Goal: Obtain resource: Download file/media

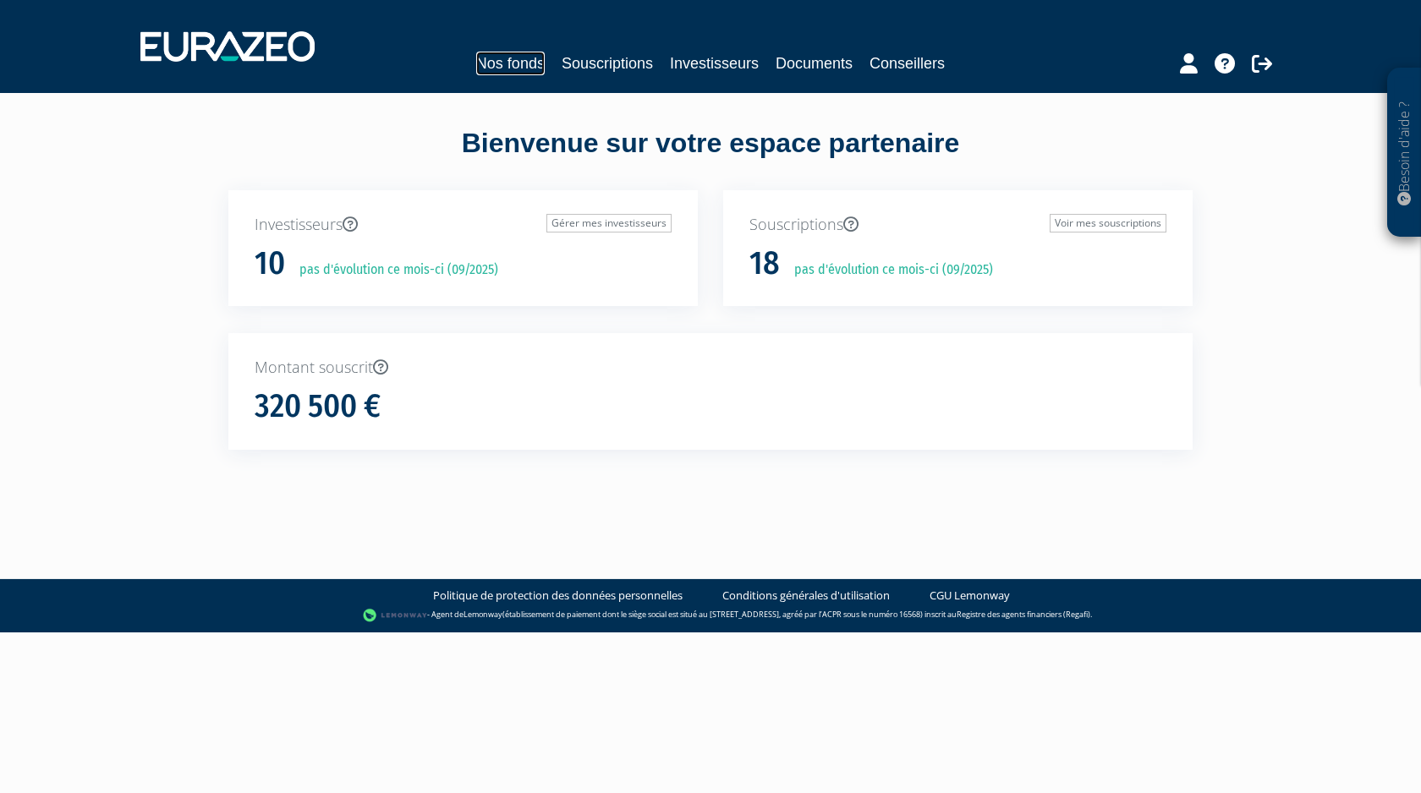
click at [498, 63] on link "Nos fonds" at bounding box center [510, 64] width 69 height 24
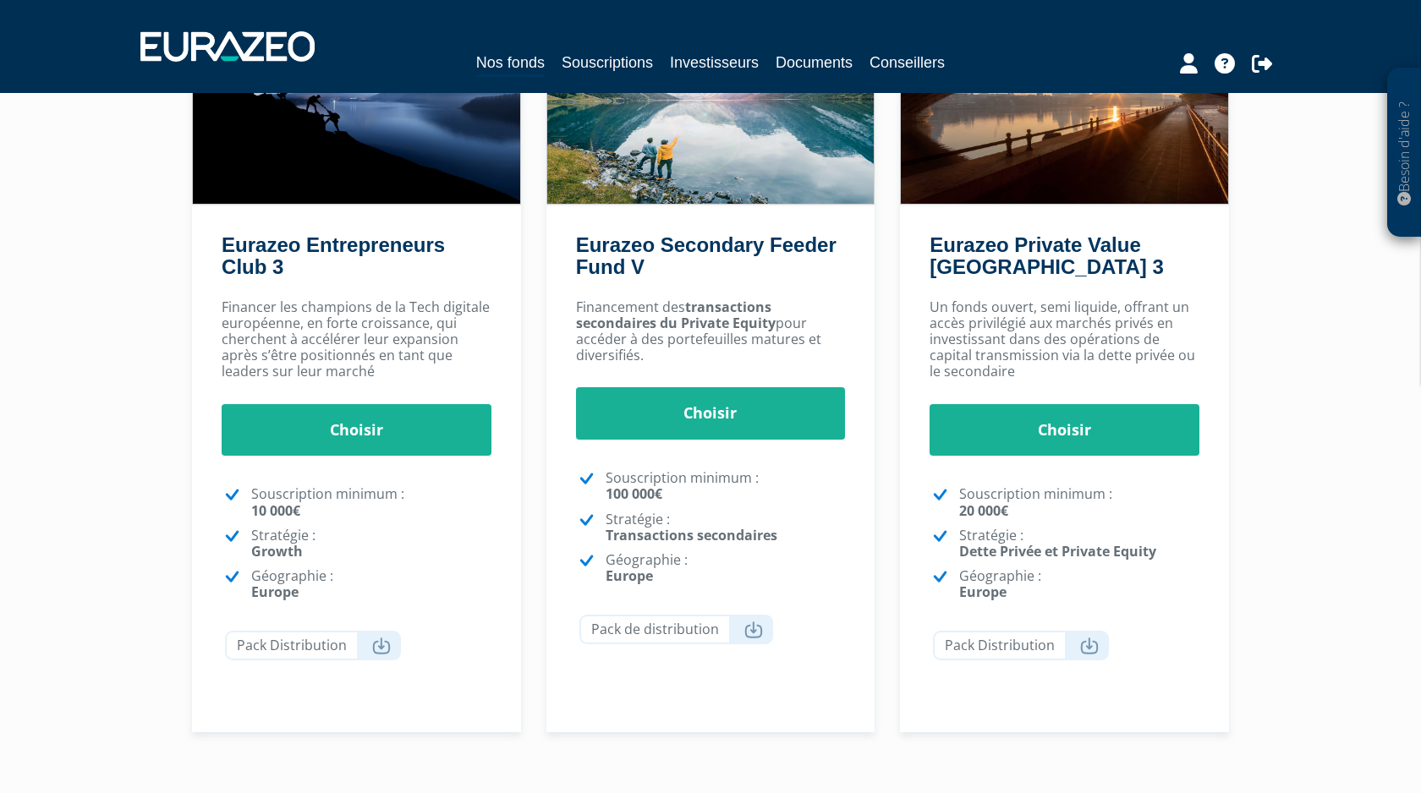
scroll to position [221, 0]
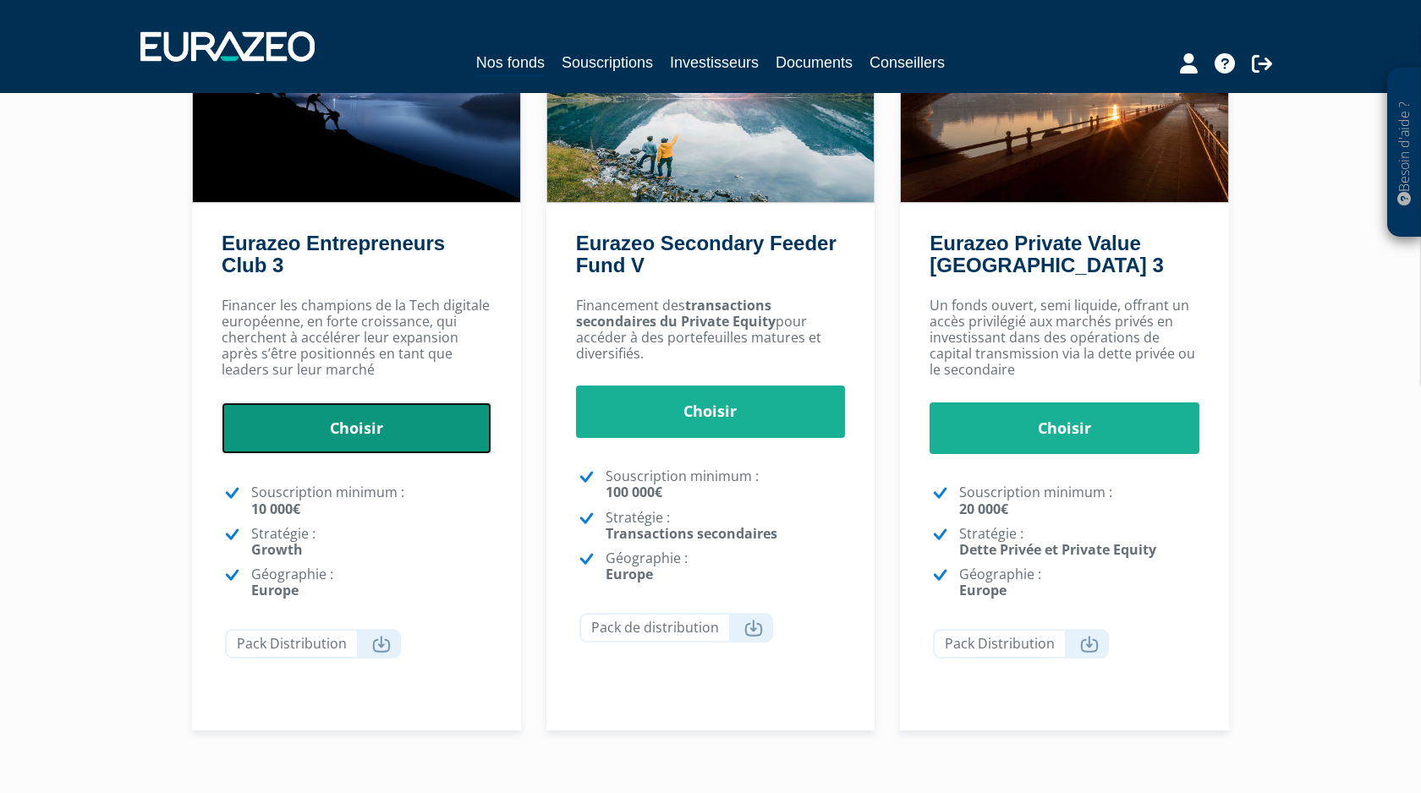
click at [338, 423] on link "Choisir" at bounding box center [357, 429] width 270 height 52
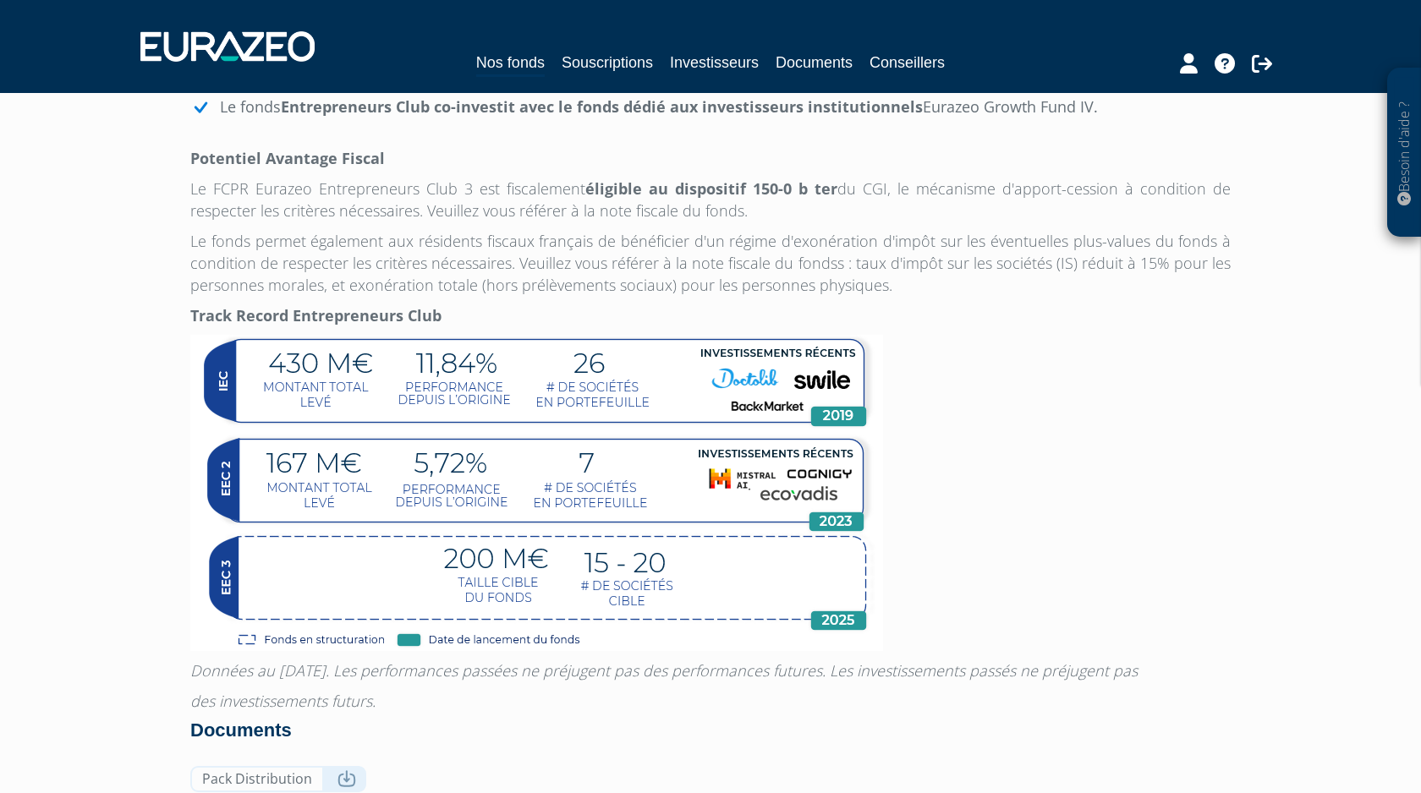
scroll to position [1381, 0]
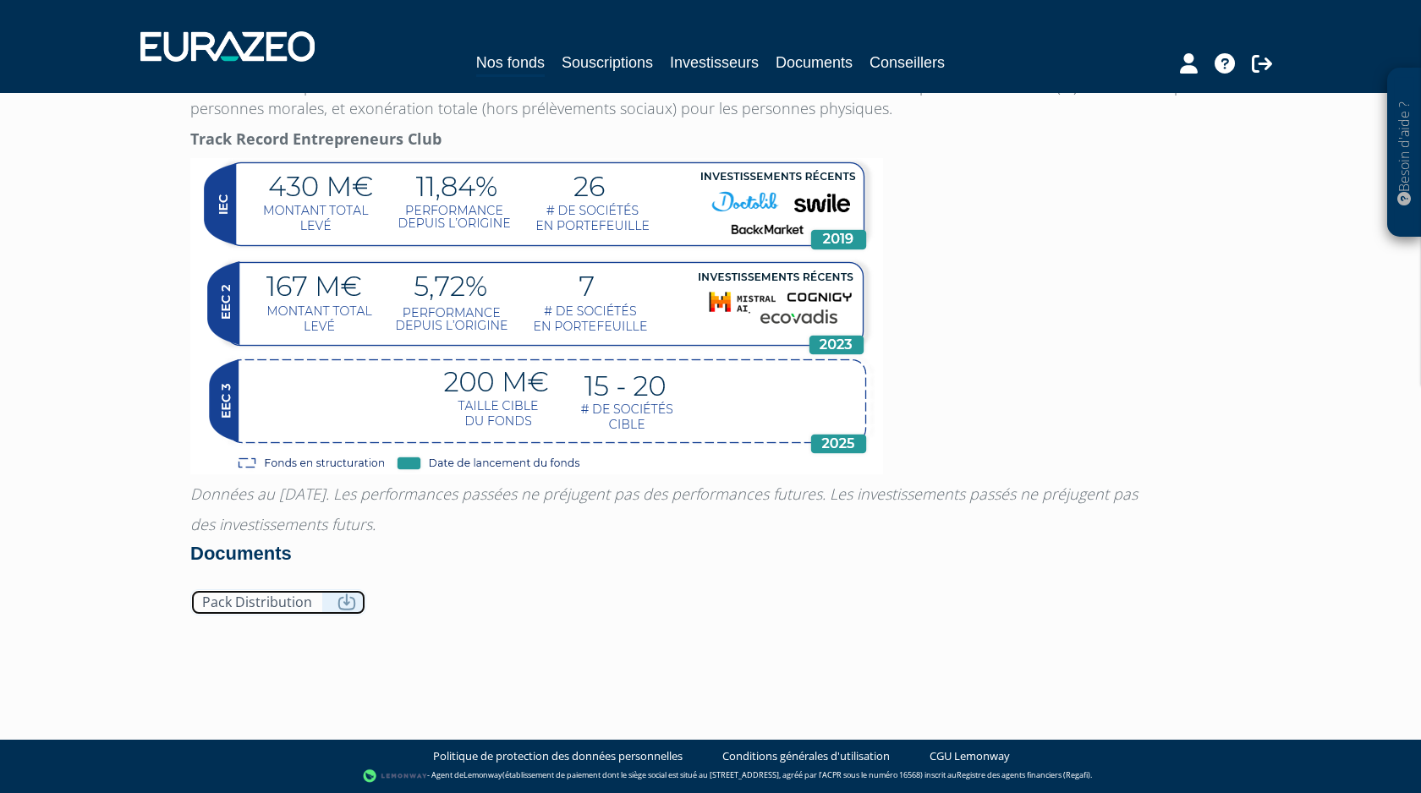
click at [338, 607] on icon at bounding box center [347, 602] width 19 height 17
